Goal: Task Accomplishment & Management: Manage account settings

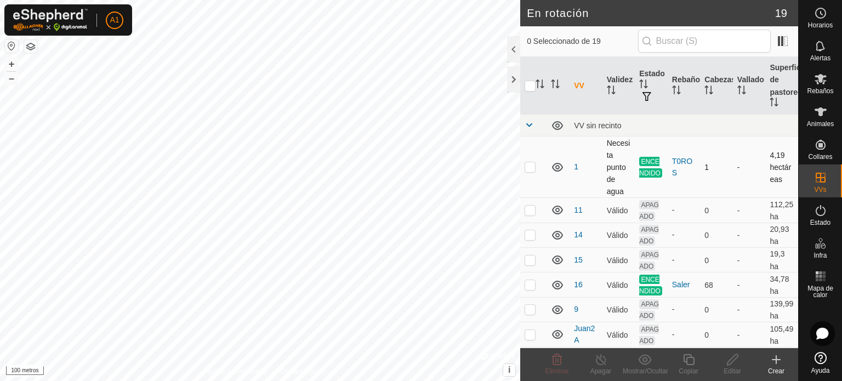
click at [526, 167] on p-checkbox at bounding box center [530, 166] width 11 height 9
checkbox input "false"
click at [531, 213] on p-checkbox at bounding box center [530, 210] width 11 height 9
click at [531, 212] on p-checkbox at bounding box center [530, 210] width 11 height 9
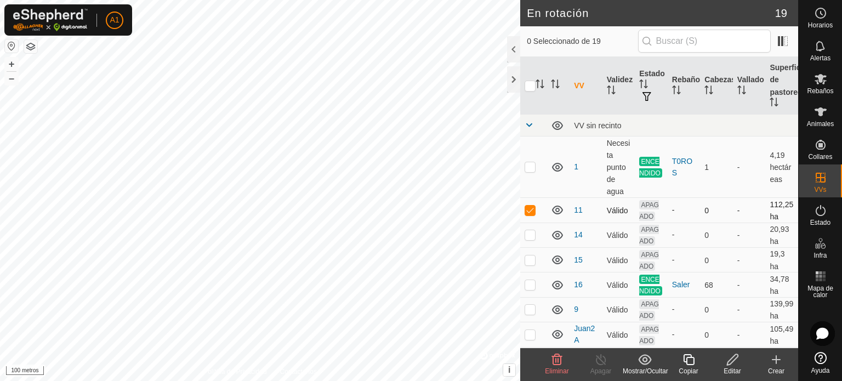
checkbox input "false"
click at [530, 234] on p-checkbox at bounding box center [530, 234] width 11 height 9
checkbox input "false"
click at [531, 257] on td at bounding box center [533, 260] width 26 height 25
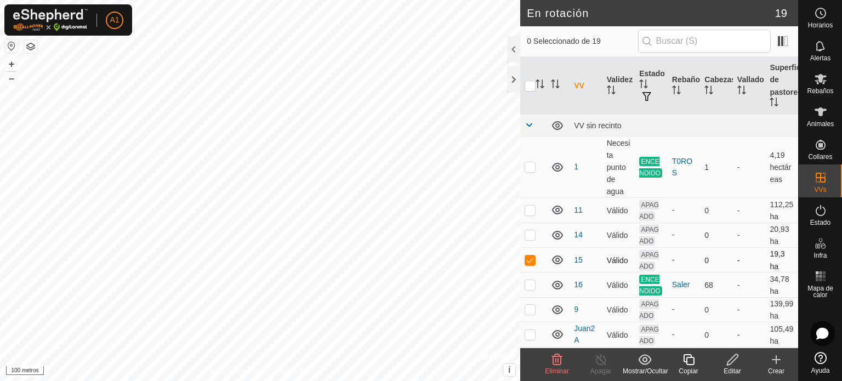
click at [530, 257] on p-tablecheckbox at bounding box center [530, 259] width 11 height 9
checkbox input "false"
click at [531, 289] on p-checkbox at bounding box center [530, 284] width 11 height 9
checkbox input "false"
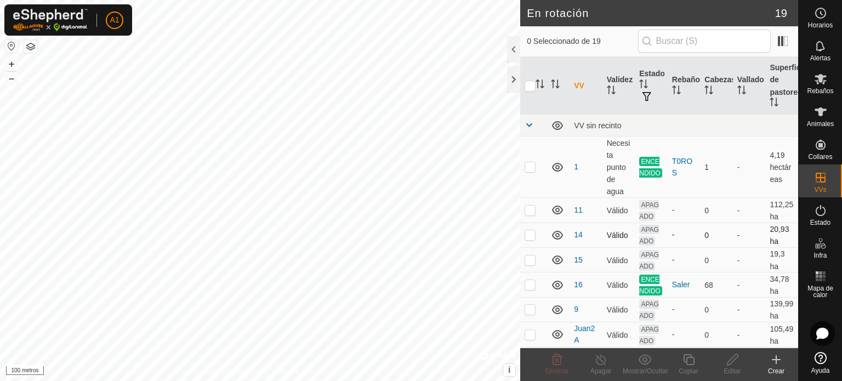
click at [531, 234] on p-checkbox at bounding box center [530, 234] width 11 height 9
checkbox input "false"
click at [532, 267] on td at bounding box center [533, 260] width 26 height 25
click at [533, 260] on p-checkbox at bounding box center [530, 259] width 11 height 9
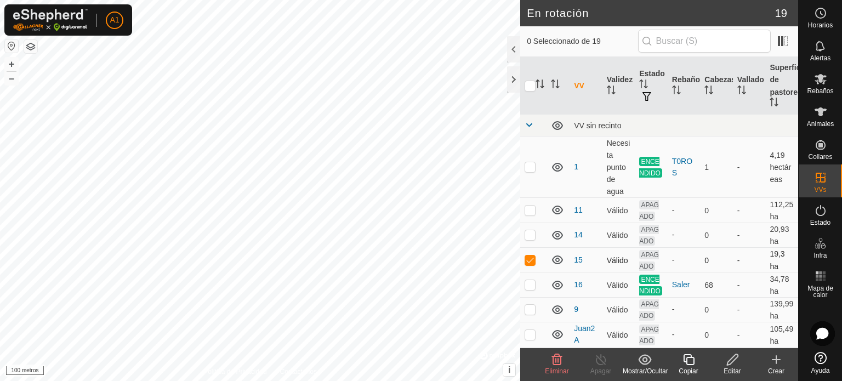
checkbox input "false"
click at [533, 289] on p-checkbox at bounding box center [530, 284] width 11 height 9
checkbox input "false"
click at [534, 314] on p-checkbox at bounding box center [530, 309] width 11 height 9
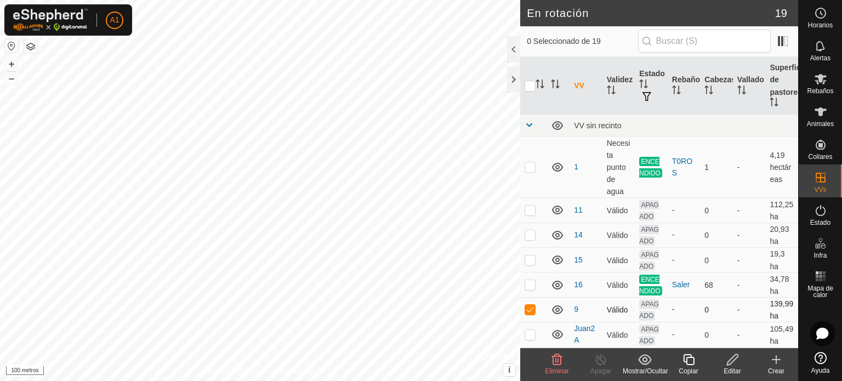
click at [529, 314] on p-checkbox at bounding box center [530, 309] width 11 height 9
checkbox input "false"
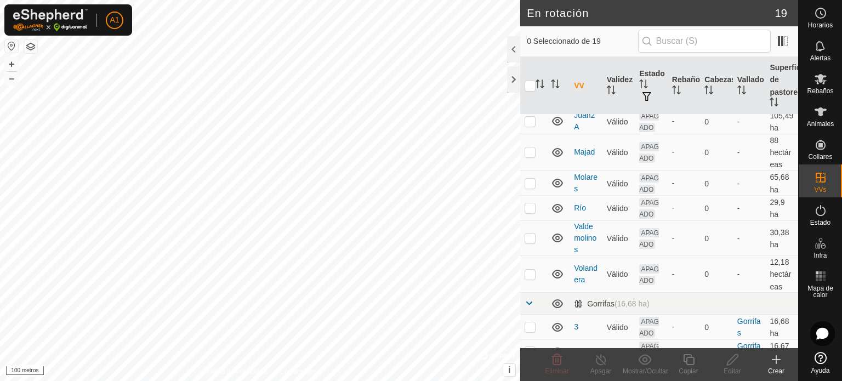
scroll to position [217, 0]
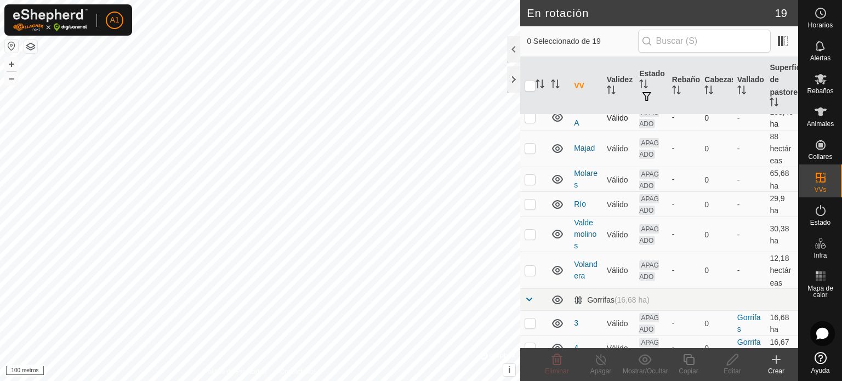
click at [530, 122] on p-checkbox at bounding box center [530, 117] width 11 height 9
checkbox input "false"
click at [531, 152] on p-checkbox at bounding box center [530, 148] width 11 height 9
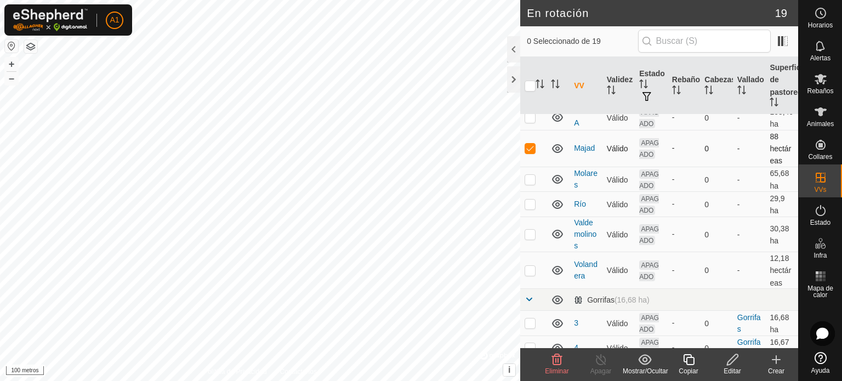
checkbox input "false"
click at [532, 184] on p-checkbox at bounding box center [530, 179] width 11 height 9
checkbox input "false"
click at [532, 208] on p-checkbox at bounding box center [530, 204] width 11 height 9
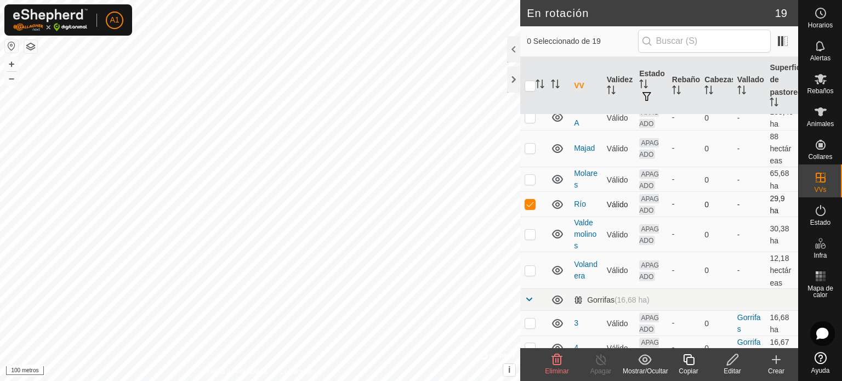
click at [532, 208] on p-checkbox at bounding box center [530, 204] width 11 height 9
checkbox input "false"
click at [531, 238] on p-checkbox at bounding box center [530, 234] width 11 height 9
click at [529, 238] on p-checkbox at bounding box center [530, 234] width 11 height 9
checkbox input "false"
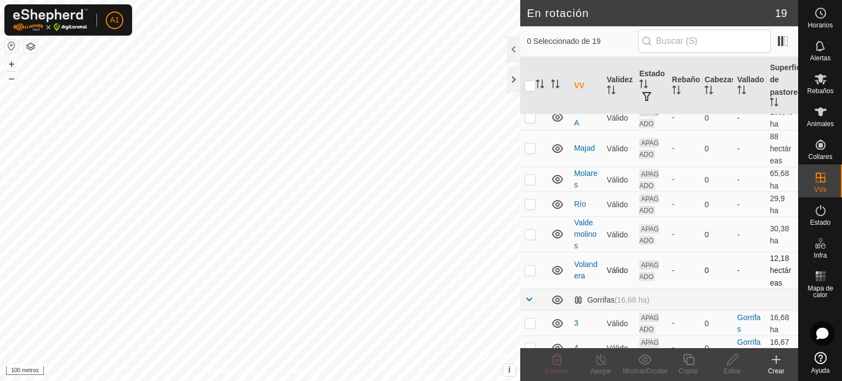
click at [529, 275] on p-checkbox at bounding box center [530, 270] width 11 height 9
checkbox input "false"
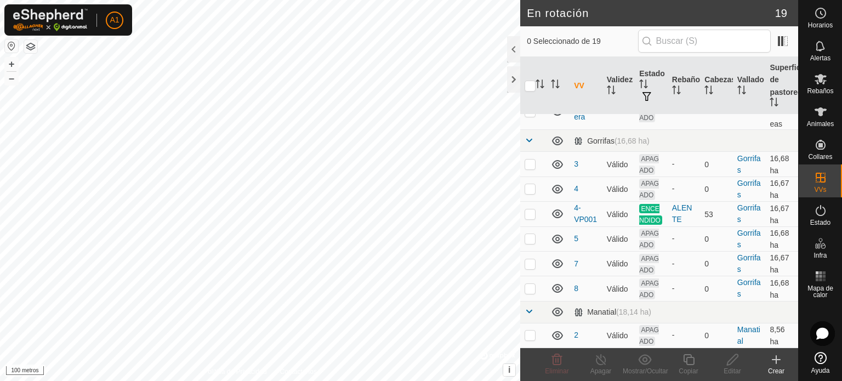
scroll to position [403, 0]
click at [530, 160] on p-checkbox at bounding box center [530, 164] width 11 height 9
checkbox input "true"
click at [730, 368] on font "Editar" at bounding box center [732, 371] width 17 height 8
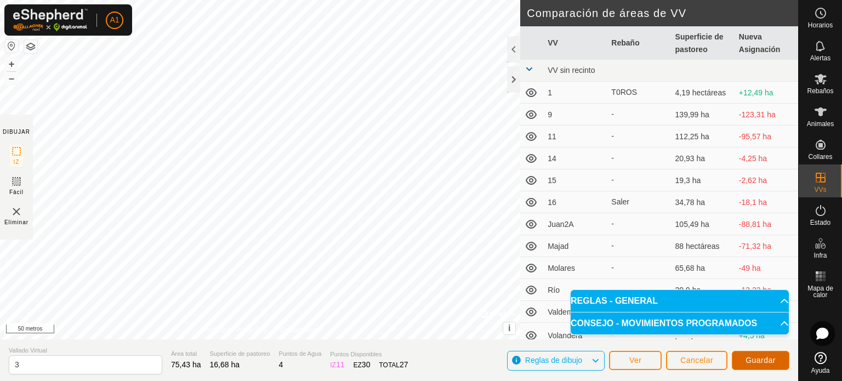
click at [771, 360] on font "Guardar" at bounding box center [761, 360] width 30 height 9
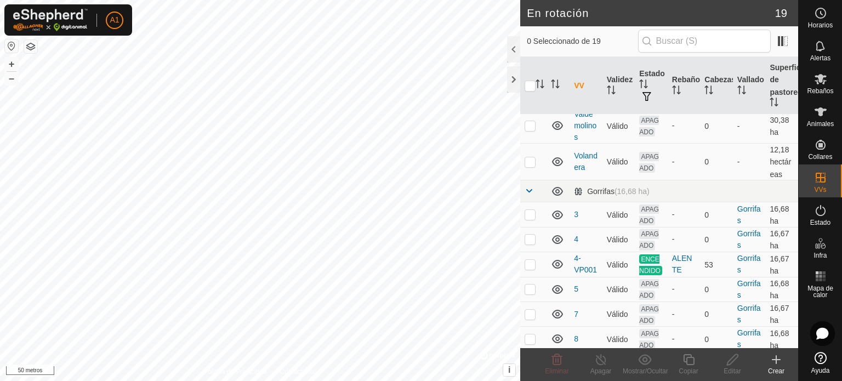
scroll to position [403, 0]
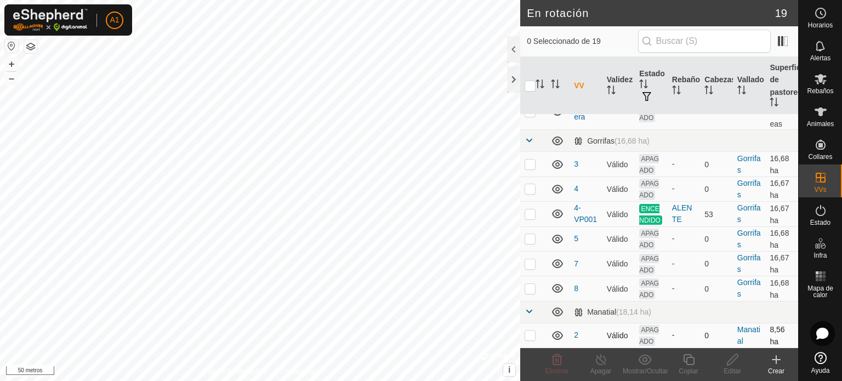
click at [531, 334] on p-checkbox at bounding box center [530, 335] width 11 height 9
checkbox input "true"
click at [736, 368] on font "Editar" at bounding box center [732, 371] width 17 height 8
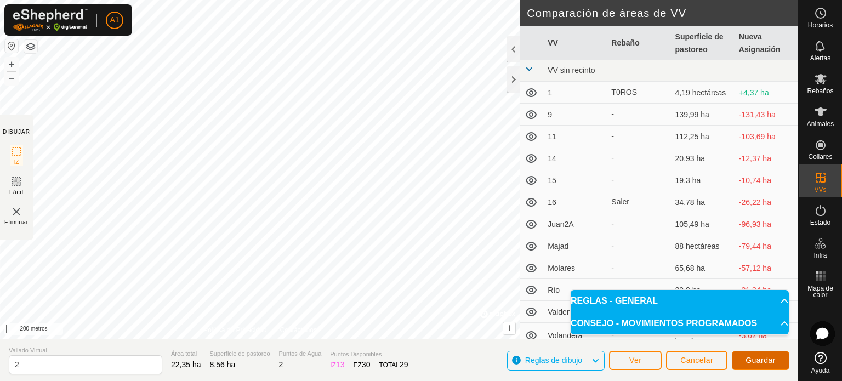
click at [754, 362] on font "Guardar" at bounding box center [761, 360] width 30 height 9
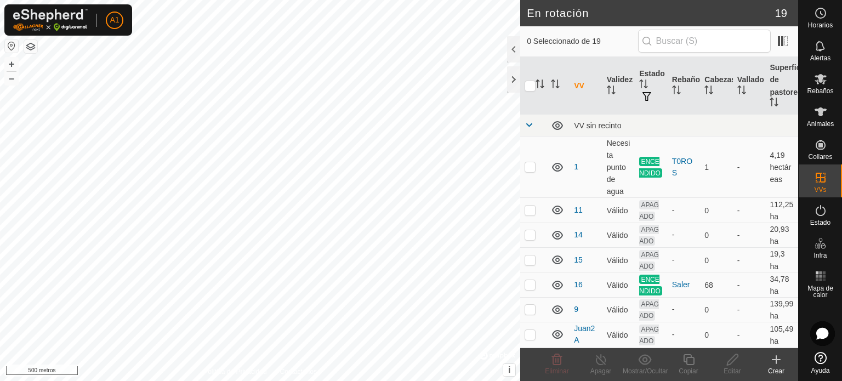
click at [257, 0] on html "A1 Horarios Alertas Rebaños Animales Collares VVs Estado Infra Mapa de calor Ay…" at bounding box center [421, 190] width 842 height 381
click at [142, 88] on link "Sesión cerrada" at bounding box center [165, 86] width 109 height 18
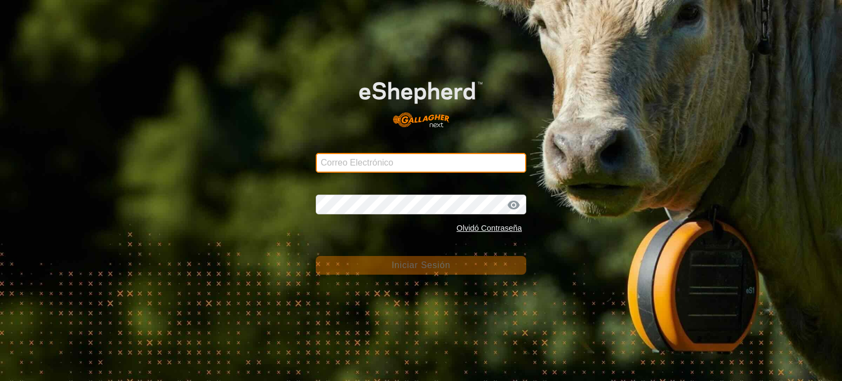
type input "[EMAIL_ADDRESS][DOMAIN_NAME]"
